Goal: Navigation & Orientation: Find specific page/section

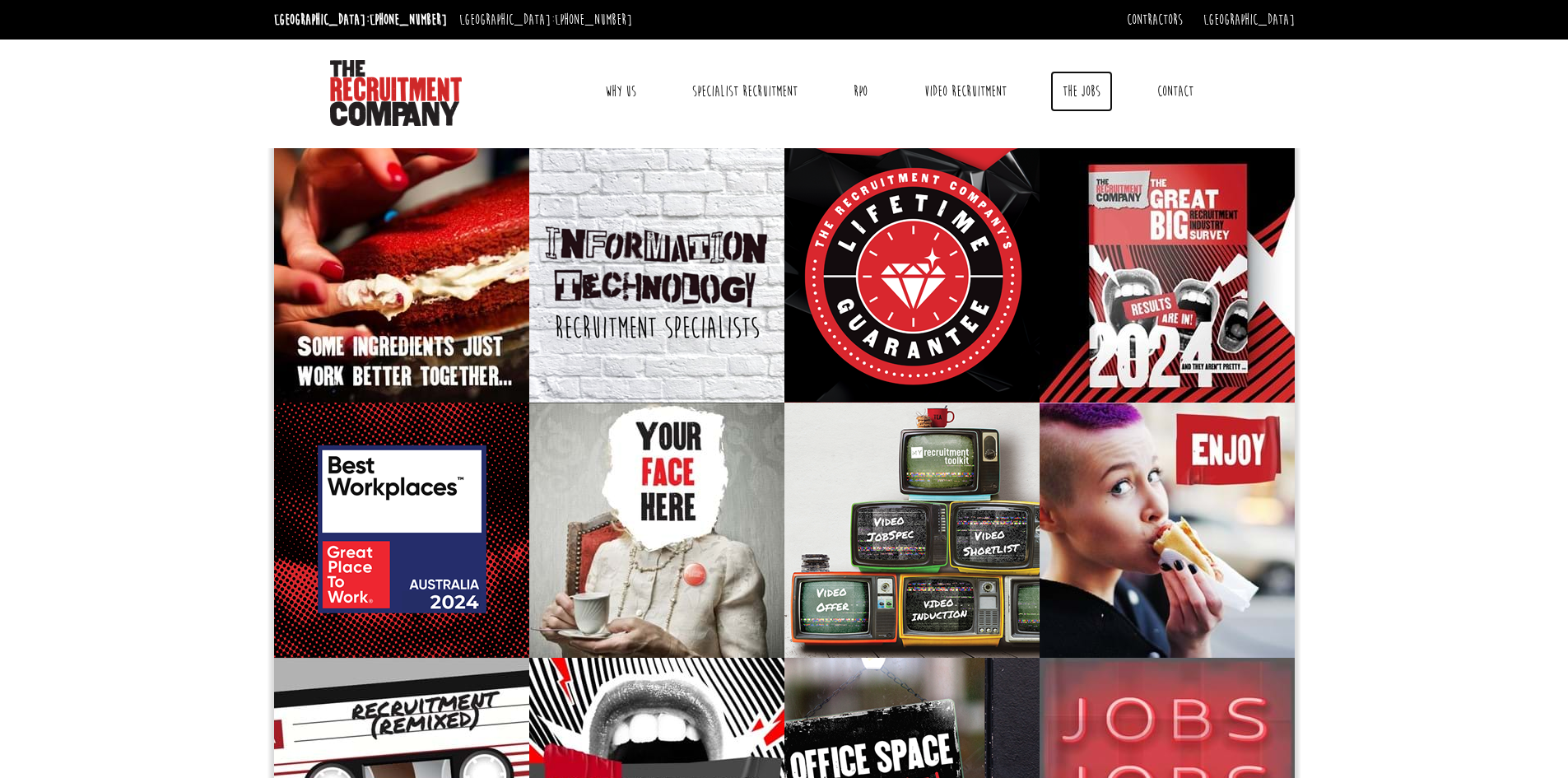
click at [1069, 92] on link "The Jobs" at bounding box center [1081, 91] width 62 height 41
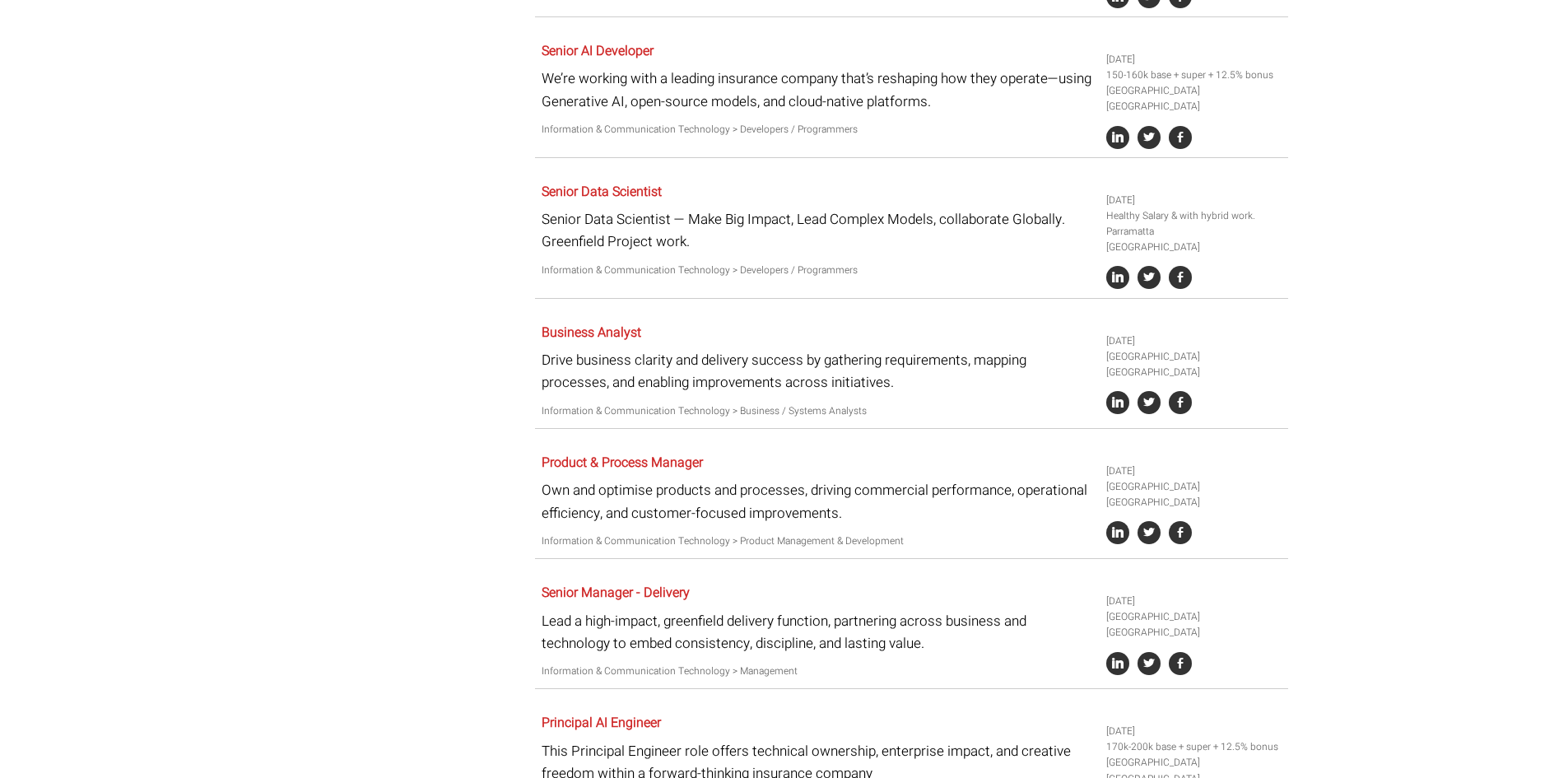
scroll to position [1570, 0]
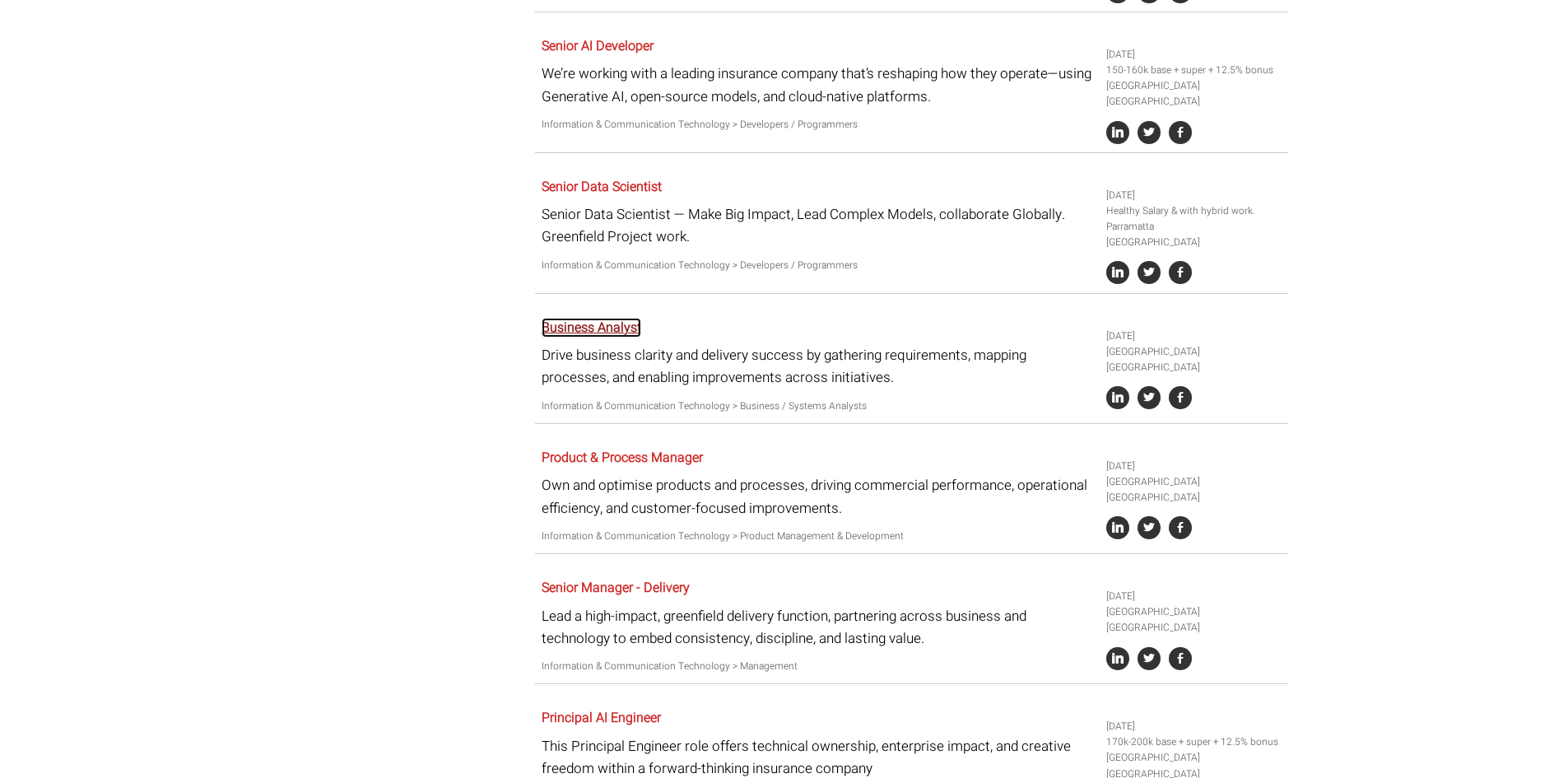
click at [624, 318] on link "Business Analyst" at bounding box center [591, 327] width 100 height 20
